Goal: Navigation & Orientation: Find specific page/section

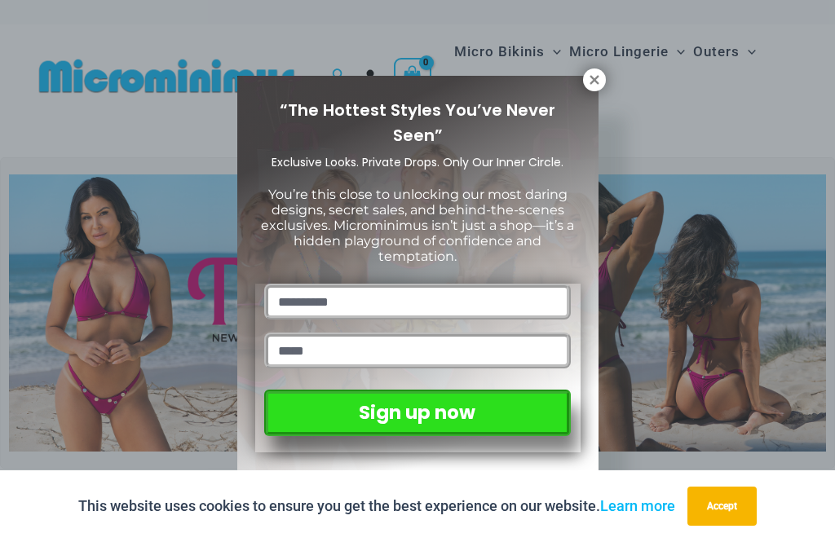
click at [597, 84] on icon at bounding box center [594, 80] width 15 height 15
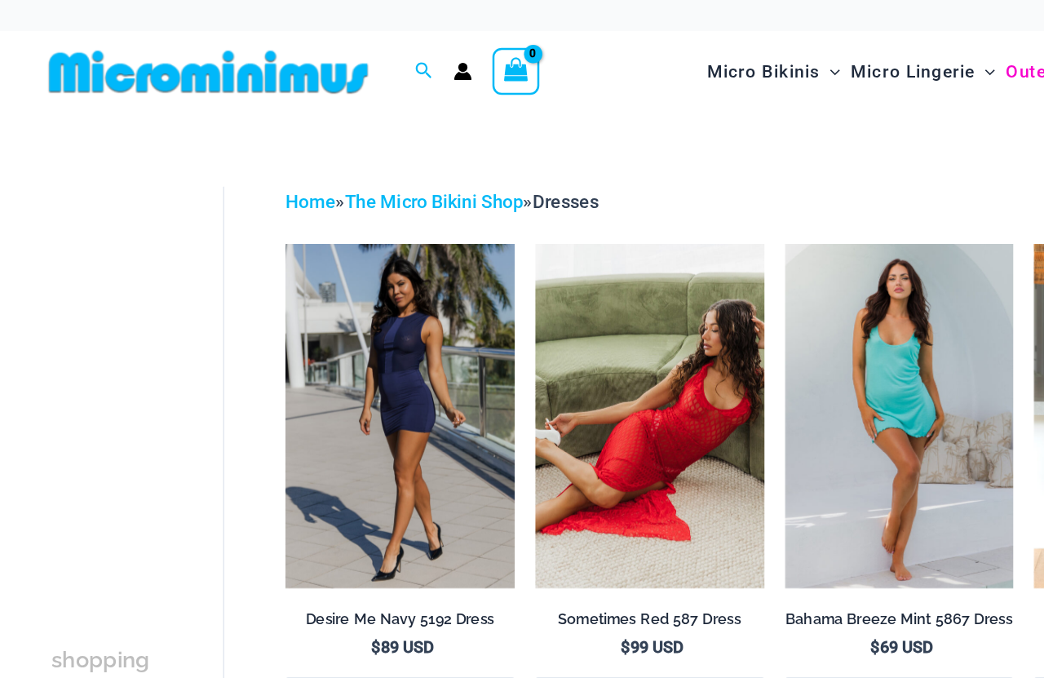
scroll to position [20, 0]
